Goal: Information Seeking & Learning: Find specific fact

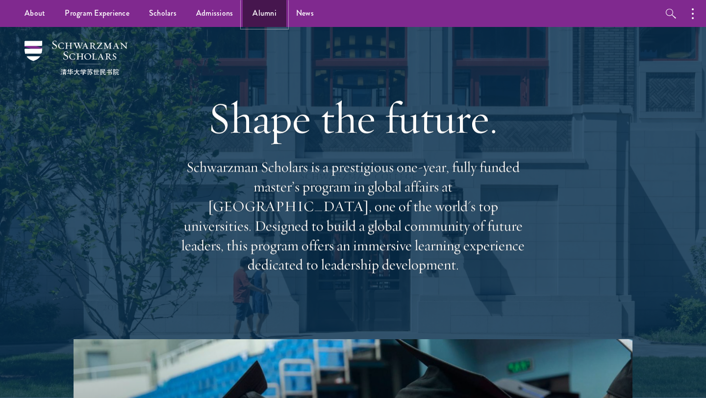
click at [261, 12] on link "Alumni" at bounding box center [265, 13] width 44 height 27
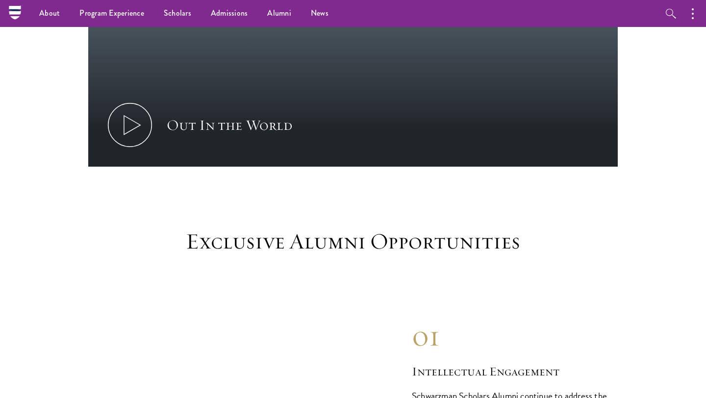
scroll to position [306, 0]
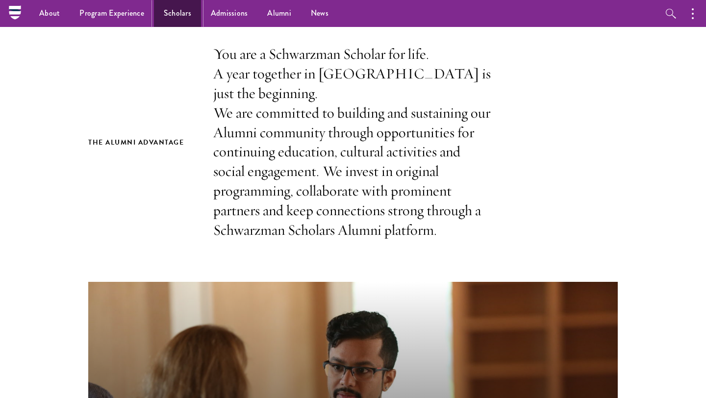
click at [179, 13] on link "Scholars" at bounding box center [177, 13] width 47 height 27
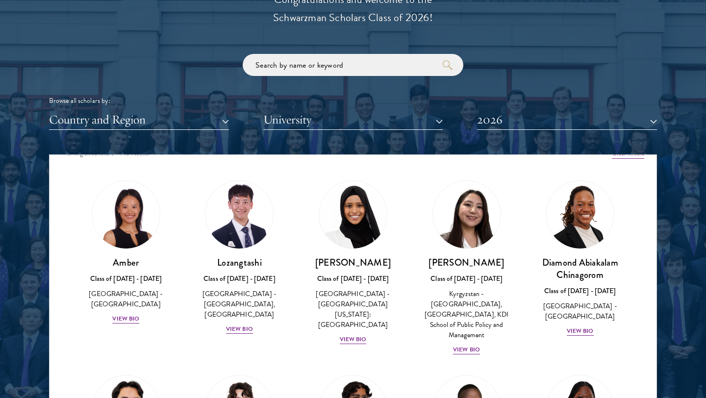
scroll to position [1146, 0]
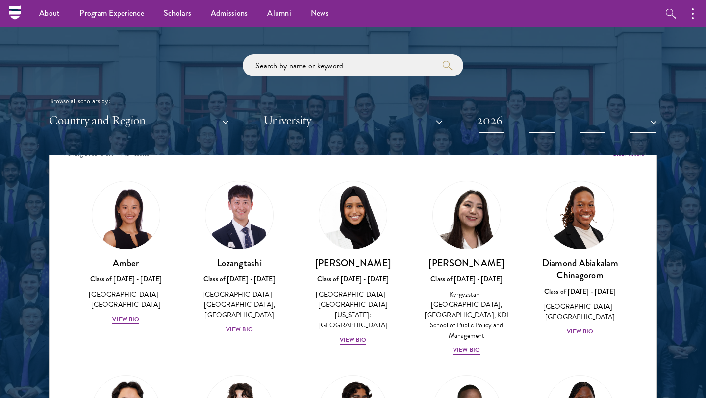
click at [505, 124] on button "2026" at bounding box center [567, 120] width 180 height 20
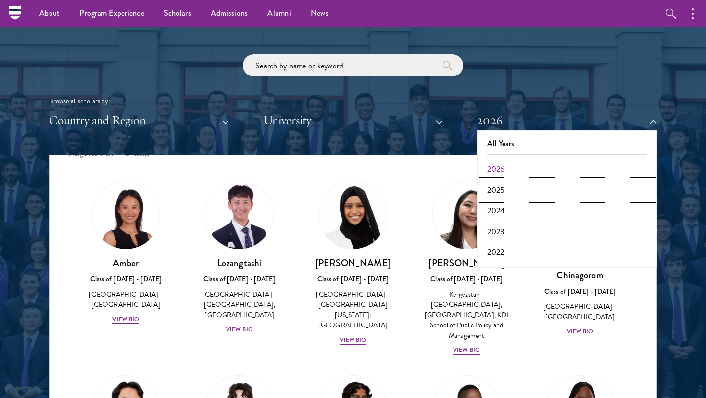
click at [512, 196] on button "2025" at bounding box center [567, 190] width 174 height 21
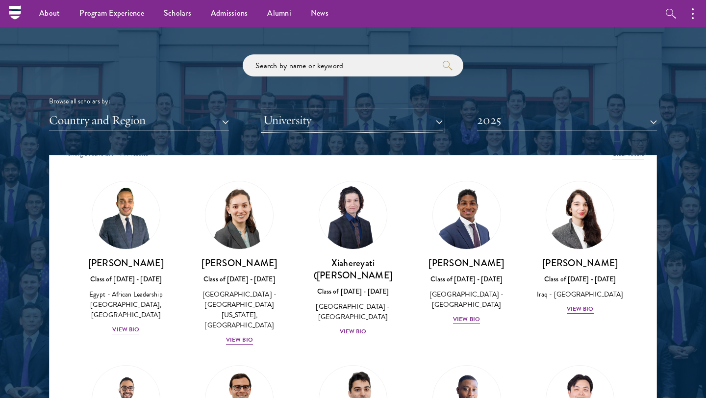
click at [316, 119] on button "University" at bounding box center [353, 120] width 180 height 20
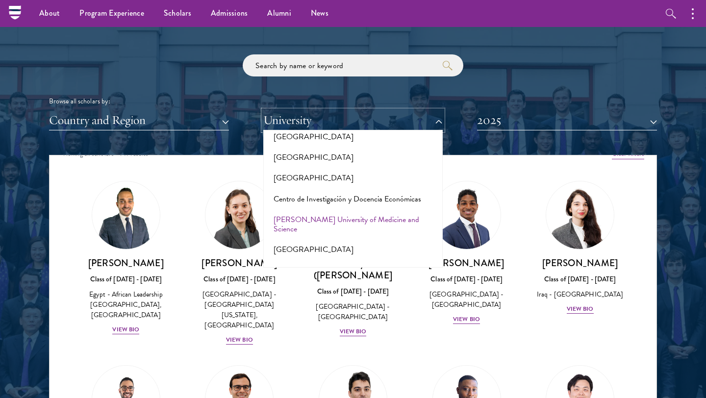
scroll to position [1245, 0]
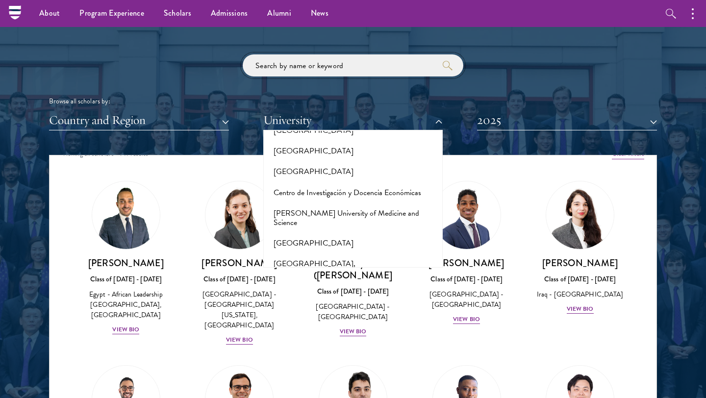
click at [288, 65] on input "search" at bounding box center [353, 65] width 221 height 22
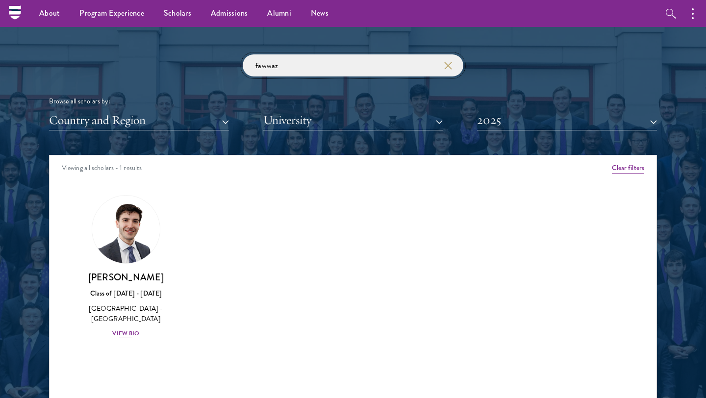
type input "fawwaz"
click at [128, 255] on img at bounding box center [126, 229] width 74 height 74
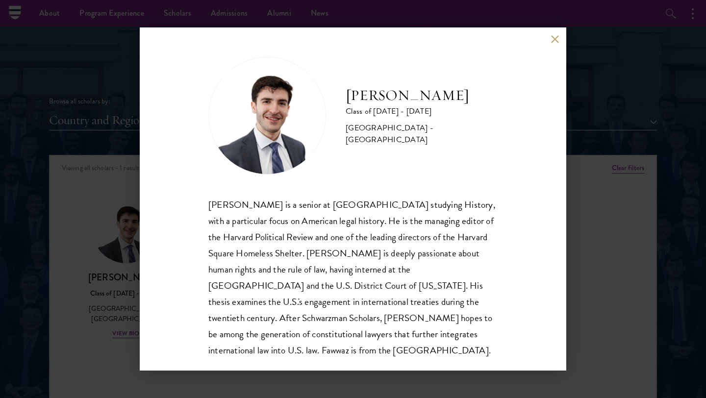
scroll to position [17, 0]
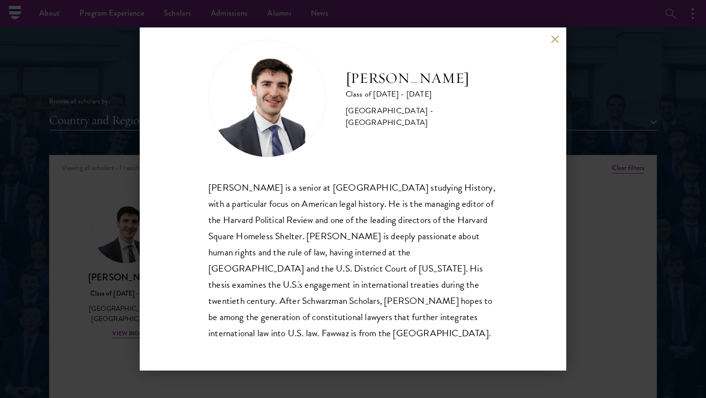
click at [278, 207] on div "Fawwaz Malki Shoukfeh is a senior at Harvard University studying History, with …" at bounding box center [352, 260] width 289 height 162
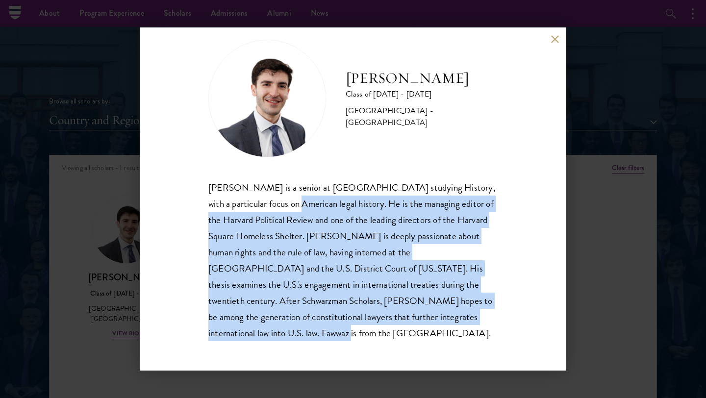
drag, startPoint x: 278, startPoint y: 207, endPoint x: 423, endPoint y: 313, distance: 179.6
click at [423, 313] on div "Fawwaz Malki Shoukfeh is a senior at Harvard University studying History, with …" at bounding box center [352, 260] width 289 height 162
click at [409, 311] on div "Fawwaz Malki Shoukfeh is a senior at Harvard University studying History, with …" at bounding box center [352, 260] width 289 height 162
drag, startPoint x: 409, startPoint y: 311, endPoint x: 280, endPoint y: 203, distance: 168.0
click at [280, 203] on div "Fawwaz Malki Shoukfeh is a senior at Harvard University studying History, with …" at bounding box center [352, 260] width 289 height 162
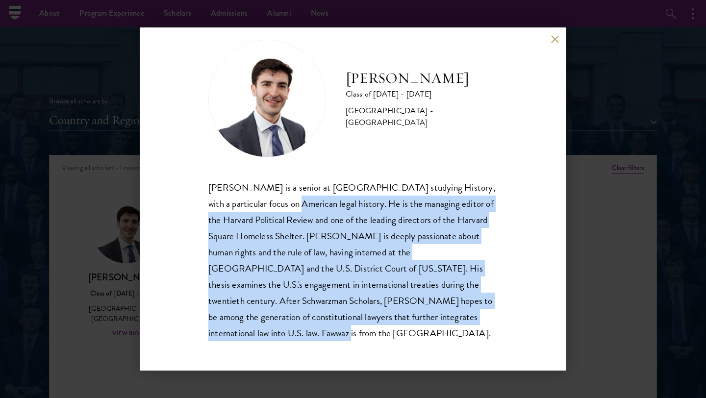
click at [317, 225] on div "Fawwaz Malki Shoukfeh is a senior at Harvard University studying History, with …" at bounding box center [352, 260] width 289 height 162
